Goal: Information Seeking & Learning: Learn about a topic

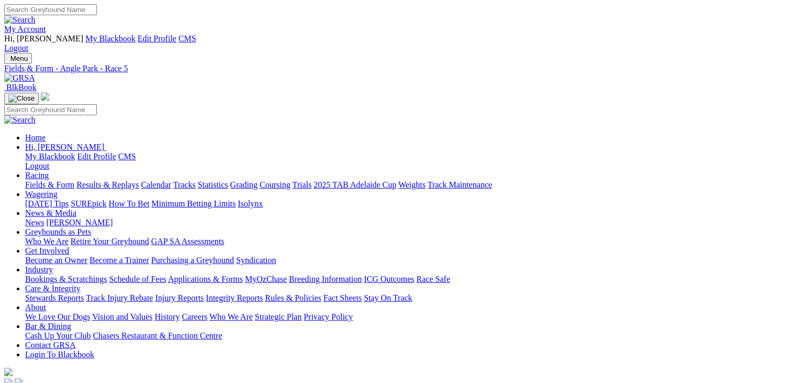
drag, startPoint x: 0, startPoint y: 0, endPoint x: 641, endPoint y: 161, distance: 660.7
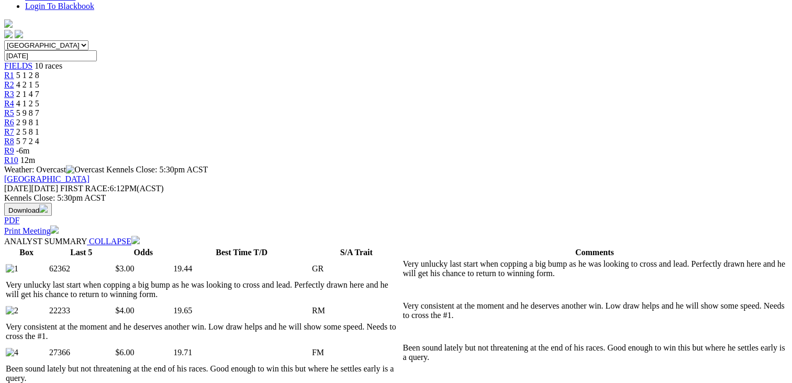
scroll to position [366, 0]
